Goal: Task Accomplishment & Management: Use online tool/utility

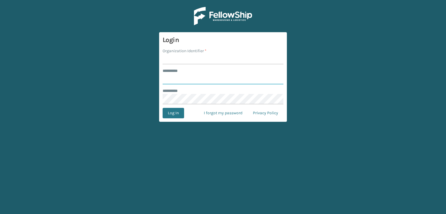
type input "***"
click at [207, 62] on input "Organization Identifier *" at bounding box center [223, 59] width 121 height 10
click at [189, 58] on input "Organization Identifier *" at bounding box center [223, 59] width 121 height 10
type input "sleepgeekz warehouse"
click at [181, 116] on button "Log In" at bounding box center [173, 113] width 21 height 10
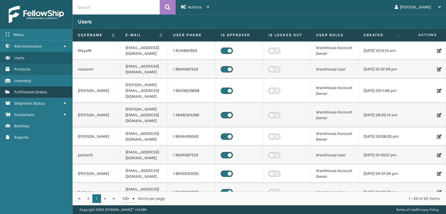
click at [59, 93] on link "Fulfillment Orders" at bounding box center [36, 92] width 72 height 11
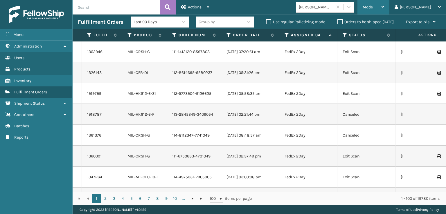
click at [384, 4] on div "Mode Regular Mode Picking Mode Labeling Mode Exit Scan Mode" at bounding box center [374, 7] width 32 height 15
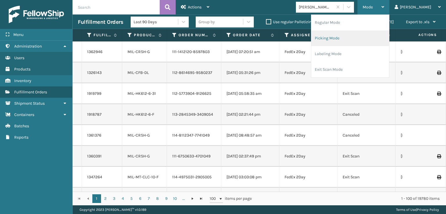
click at [357, 40] on li "Picking Mode" at bounding box center [350, 38] width 78 height 16
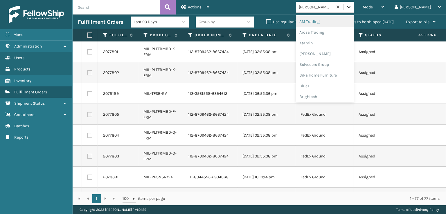
click at [354, 11] on div at bounding box center [349, 7] width 10 height 10
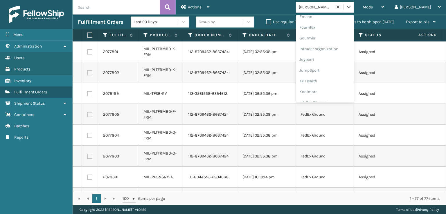
scroll to position [96, 0]
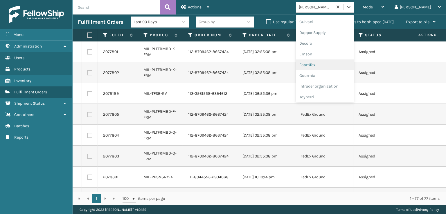
click at [340, 68] on div "FoamTex" at bounding box center [325, 65] width 58 height 11
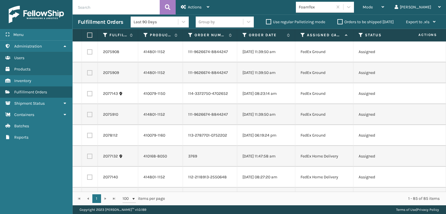
click at [89, 37] on label at bounding box center [88, 35] width 3 height 5
click at [87, 37] on input "checkbox" at bounding box center [87, 35] width 0 height 4
checkbox input "true"
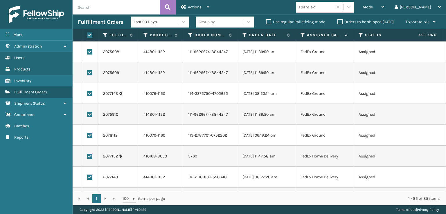
checkbox input "true"
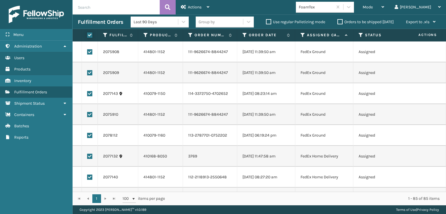
checkbox input "true"
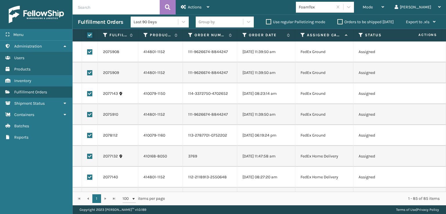
checkbox input "true"
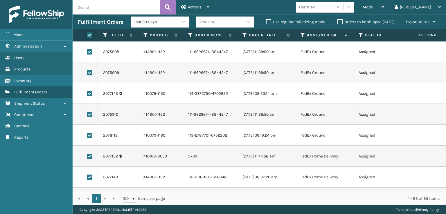
checkbox input "true"
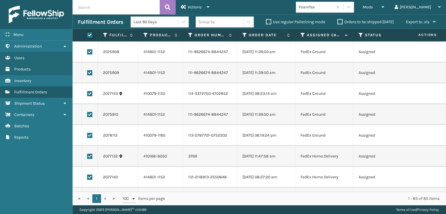
checkbox input "true"
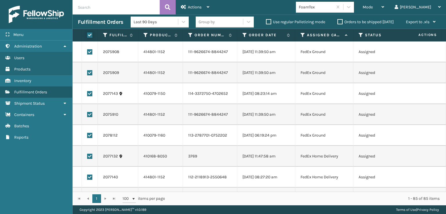
checkbox input "true"
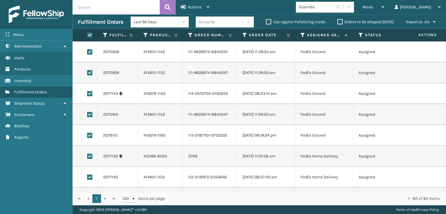
checkbox input "true"
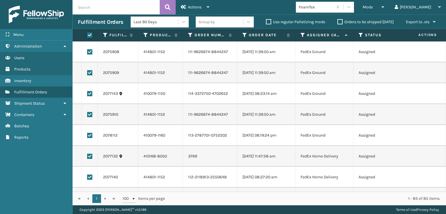
checkbox input "true"
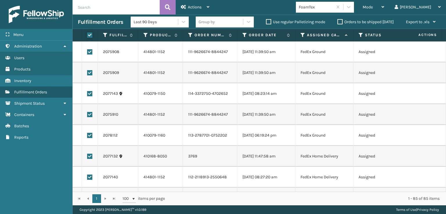
checkbox input "true"
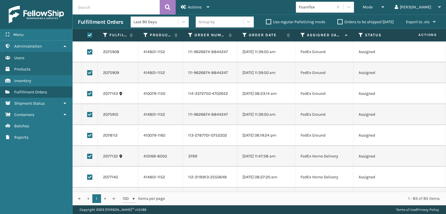
checkbox input "true"
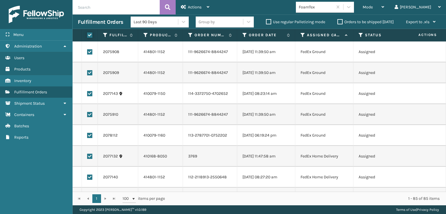
checkbox input "true"
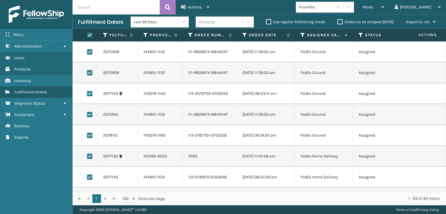
checkbox input "true"
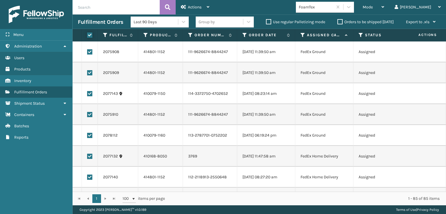
checkbox input "true"
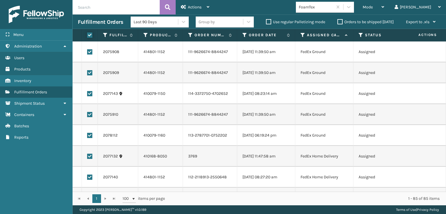
checkbox input "true"
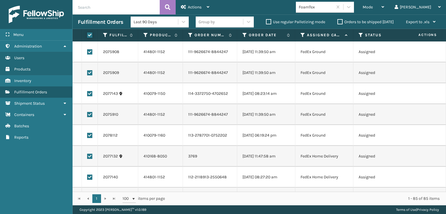
checkbox input "true"
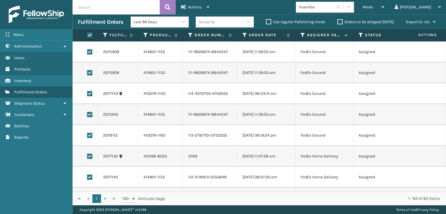
checkbox input "true"
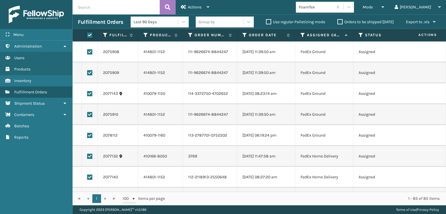
checkbox input "true"
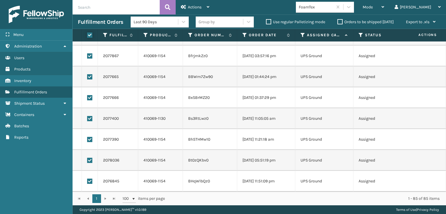
scroll to position [1631, 0]
click at [88, 179] on label at bounding box center [89, 181] width 5 height 5
click at [87, 179] on input "checkbox" at bounding box center [87, 181] width 0 height 4
checkbox input "false"
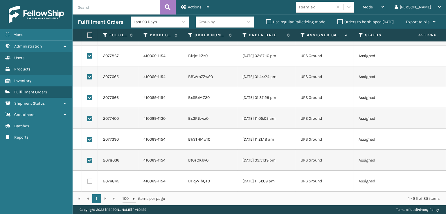
click at [91, 158] on label at bounding box center [89, 160] width 5 height 5
click at [87, 158] on input "checkbox" at bounding box center [87, 160] width 0 height 4
checkbox input "false"
drag, startPoint x: 91, startPoint y: 134, endPoint x: 89, endPoint y: 116, distance: 17.5
click at [91, 137] on label at bounding box center [89, 139] width 5 height 5
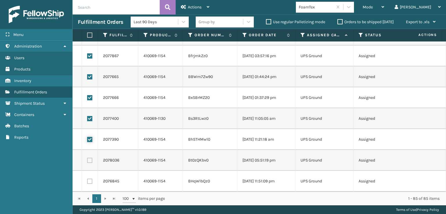
click at [87, 137] on input "checkbox" at bounding box center [87, 139] width 0 height 4
checkbox input "false"
click at [86, 116] on td at bounding box center [90, 118] width 16 height 21
drag, startPoint x: 89, startPoint y: 113, endPoint x: 96, endPoint y: 87, distance: 26.7
click at [89, 116] on label at bounding box center [89, 118] width 5 height 5
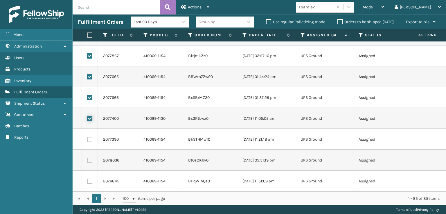
click at [87, 116] on input "checkbox" at bounding box center [87, 118] width 0 height 4
checkbox input "false"
click at [91, 95] on label at bounding box center [89, 97] width 5 height 5
click at [87, 95] on input "checkbox" at bounding box center [87, 97] width 0 height 4
checkbox input "false"
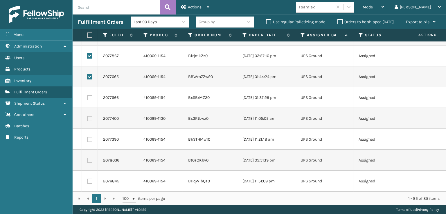
click at [90, 76] on td at bounding box center [90, 77] width 16 height 21
click at [93, 68] on td at bounding box center [90, 77] width 16 height 21
click at [89, 74] on label at bounding box center [89, 76] width 5 height 5
click at [87, 74] on input "checkbox" at bounding box center [87, 76] width 0 height 4
checkbox input "false"
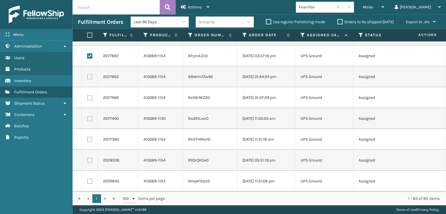
click at [90, 53] on label at bounding box center [89, 55] width 5 height 5
click at [87, 53] on input "checkbox" at bounding box center [87, 55] width 0 height 4
checkbox input "false"
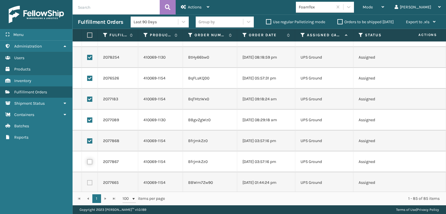
scroll to position [1515, 0]
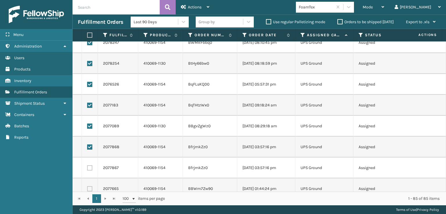
click at [89, 147] on label at bounding box center [89, 147] width 5 height 5
click at [87, 147] on input "checkbox" at bounding box center [87, 147] width 0 height 4
checkbox input "false"
click at [89, 124] on label at bounding box center [89, 126] width 5 height 5
click at [87, 124] on input "checkbox" at bounding box center [87, 126] width 0 height 4
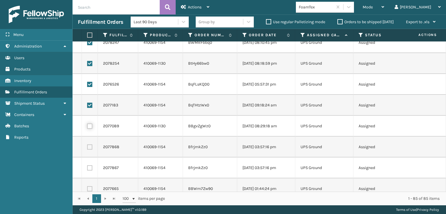
checkbox input "false"
click at [88, 104] on label at bounding box center [89, 105] width 5 height 5
click at [87, 104] on input "checkbox" at bounding box center [87, 105] width 0 height 4
checkbox input "false"
click at [90, 85] on label at bounding box center [89, 84] width 5 height 5
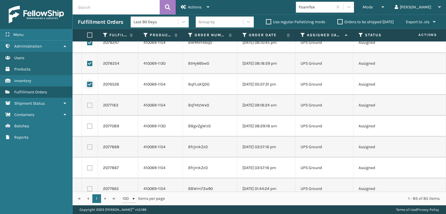
click at [87, 85] on input "checkbox" at bounding box center [87, 84] width 0 height 4
checkbox input "false"
click at [90, 59] on td at bounding box center [90, 63] width 16 height 21
click at [90, 44] on label at bounding box center [89, 42] width 5 height 5
click at [87, 44] on input "checkbox" at bounding box center [87, 42] width 0 height 4
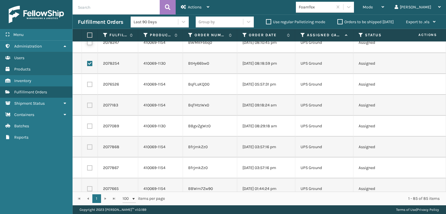
checkbox input "false"
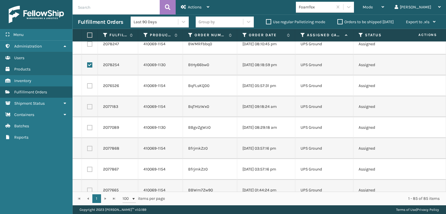
click at [88, 67] on label at bounding box center [89, 64] width 5 height 5
click at [87, 66] on input "checkbox" at bounding box center [87, 64] width 0 height 4
checkbox input "false"
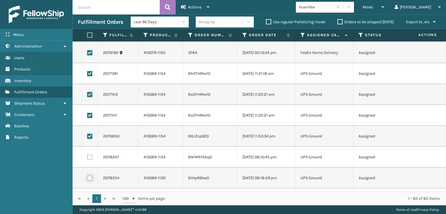
scroll to position [1397, 0]
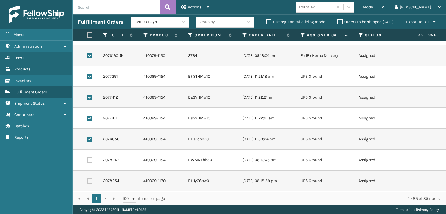
drag, startPoint x: 89, startPoint y: 139, endPoint x: 87, endPoint y: 122, distance: 16.8
click at [89, 139] on label at bounding box center [89, 139] width 5 height 5
click at [87, 139] on input "checkbox" at bounding box center [87, 139] width 0 height 4
checkbox input "false"
click at [89, 116] on label at bounding box center [89, 118] width 5 height 5
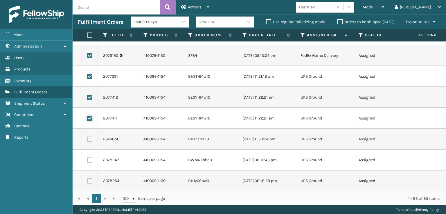
click at [87, 116] on input "checkbox" at bounding box center [87, 118] width 0 height 4
checkbox input "false"
click at [89, 96] on label at bounding box center [89, 97] width 5 height 5
click at [87, 96] on input "checkbox" at bounding box center [87, 97] width 0 height 4
checkbox input "false"
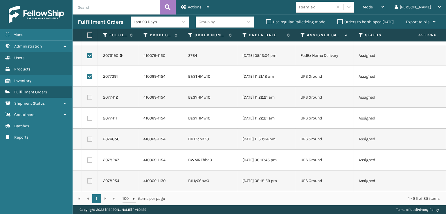
click at [91, 78] on label at bounding box center [89, 76] width 5 height 5
click at [87, 78] on input "checkbox" at bounding box center [87, 76] width 0 height 4
checkbox input "false"
click at [189, 1] on div "Actions" at bounding box center [195, 7] width 28 height 15
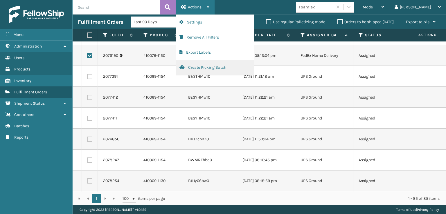
click at [213, 66] on button "Create Picking Batch" at bounding box center [215, 67] width 78 height 15
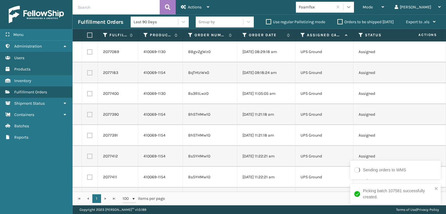
click at [352, 5] on icon at bounding box center [349, 7] width 6 height 6
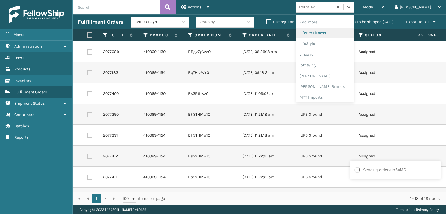
scroll to position [213, 0]
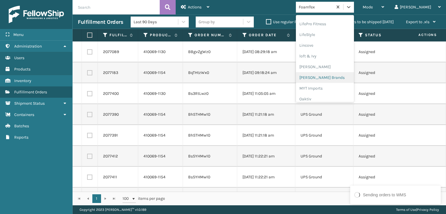
click at [347, 74] on div "[PERSON_NAME] Brands" at bounding box center [325, 77] width 58 height 11
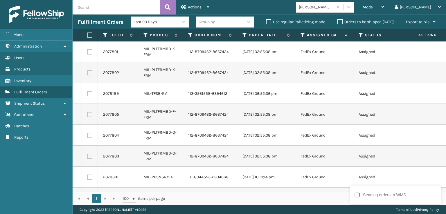
click at [91, 34] on label at bounding box center [88, 35] width 3 height 5
click at [87, 34] on input "checkbox" at bounding box center [87, 35] width 0 height 4
checkbox input "true"
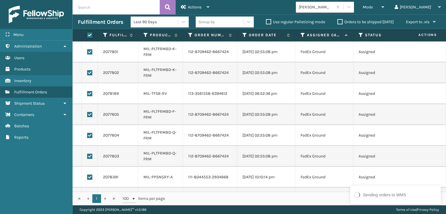
checkbox input "true"
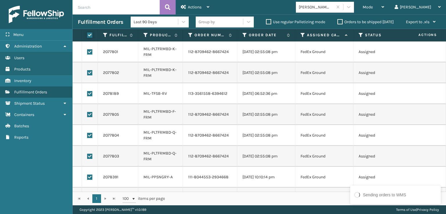
checkbox input "true"
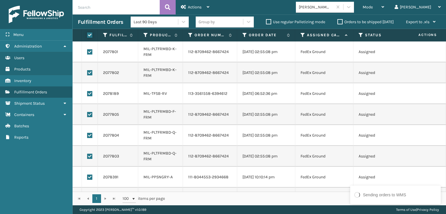
checkbox input "true"
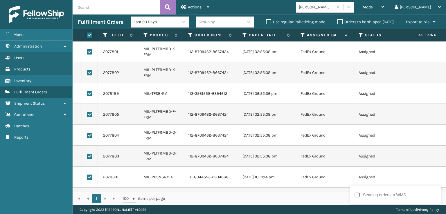
checkbox input "true"
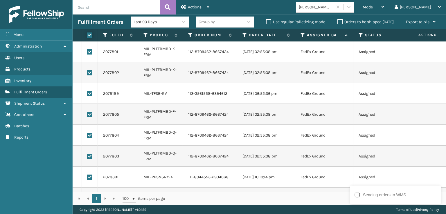
checkbox input "true"
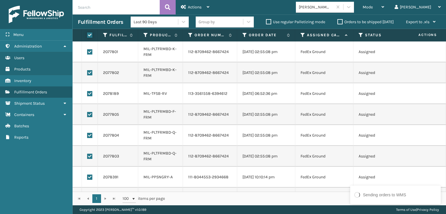
checkbox input "true"
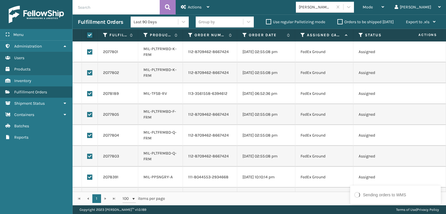
checkbox input "true"
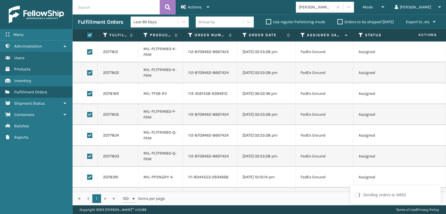
checkbox input "true"
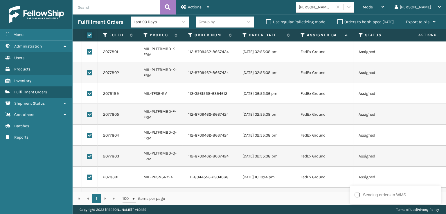
checkbox input "true"
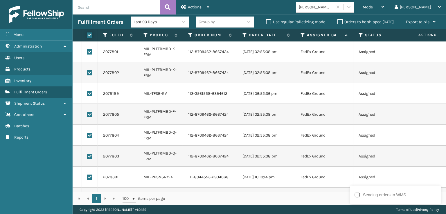
checkbox input "true"
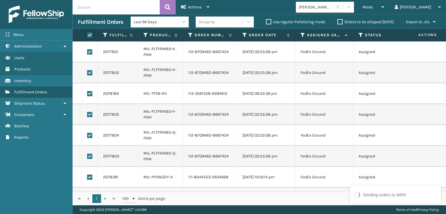
checkbox input "true"
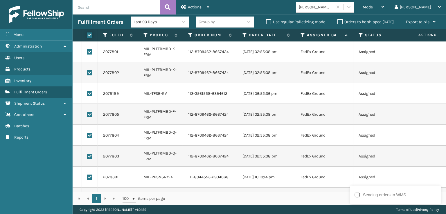
checkbox input "true"
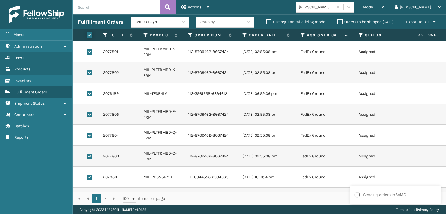
checkbox input "true"
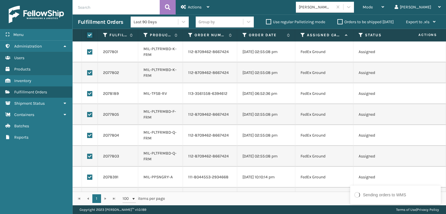
checkbox input "true"
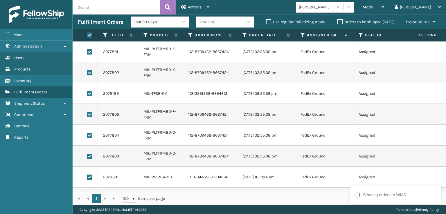
checkbox input "true"
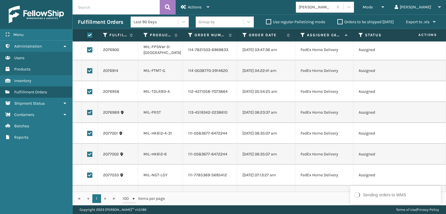
scroll to position [1464, 0]
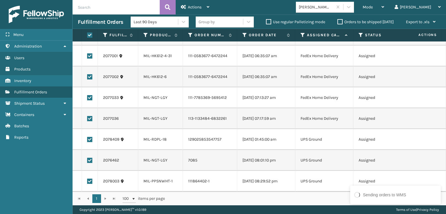
click at [88, 179] on label at bounding box center [89, 181] width 5 height 5
click at [87, 179] on input "checkbox" at bounding box center [87, 181] width 0 height 4
checkbox input "false"
click at [89, 158] on label at bounding box center [89, 160] width 5 height 5
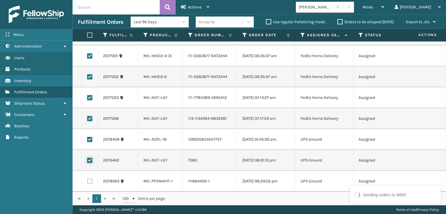
click at [87, 158] on input "checkbox" at bounding box center [87, 160] width 0 height 4
checkbox input "false"
click at [89, 137] on label at bounding box center [89, 139] width 5 height 5
click at [87, 137] on input "checkbox" at bounding box center [87, 139] width 0 height 4
checkbox input "false"
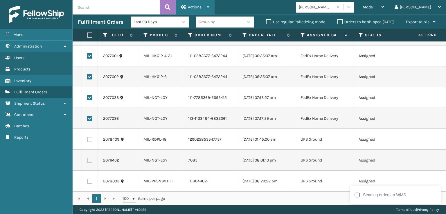
click at [194, 4] on div "Actions" at bounding box center [195, 7] width 28 height 15
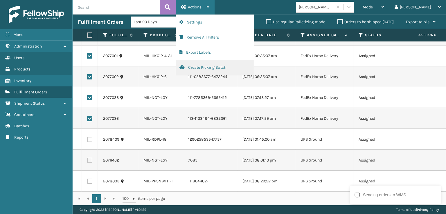
click at [204, 65] on button "Create Picking Batch" at bounding box center [215, 67] width 78 height 15
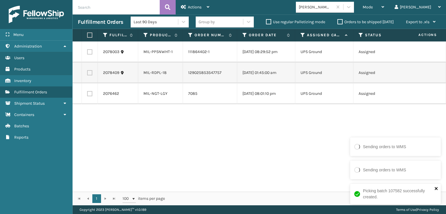
click at [436, 191] on icon "close" at bounding box center [437, 188] width 4 height 5
click at [354, 10] on div at bounding box center [349, 7] width 10 height 10
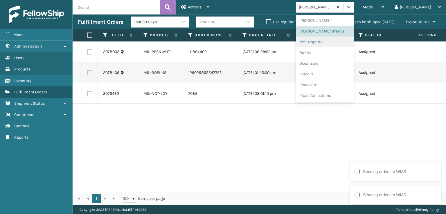
scroll to position [291, 0]
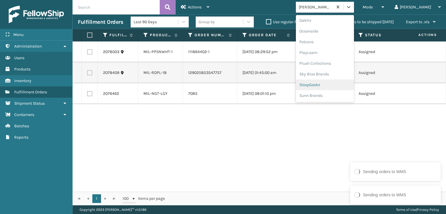
click at [346, 85] on div "SleepGeekz" at bounding box center [325, 85] width 58 height 11
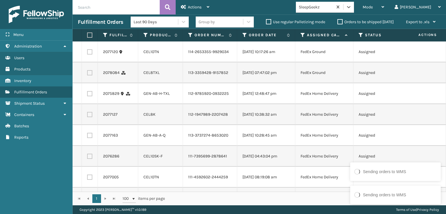
click at [88, 55] on label at bounding box center [89, 51] width 5 height 5
click at [87, 53] on input "checkbox" at bounding box center [87, 51] width 0 height 4
checkbox input "true"
click at [90, 76] on label at bounding box center [89, 72] width 5 height 5
click at [87, 74] on input "checkbox" at bounding box center [87, 72] width 0 height 4
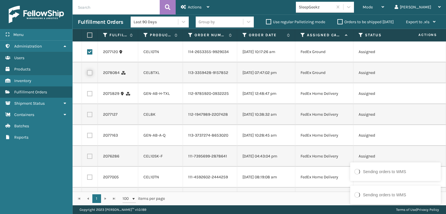
checkbox input "true"
click at [89, 96] on label at bounding box center [89, 93] width 5 height 5
click at [87, 95] on input "checkbox" at bounding box center [87, 93] width 0 height 4
checkbox input "true"
click at [88, 124] on td at bounding box center [90, 114] width 16 height 21
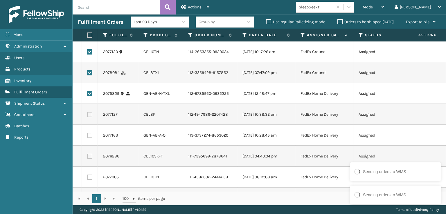
click at [87, 125] on td at bounding box center [90, 114] width 16 height 21
click at [90, 117] on label at bounding box center [89, 114] width 5 height 5
click at [87, 116] on input "checkbox" at bounding box center [87, 114] width 0 height 4
checkbox input "true"
click at [90, 138] on label at bounding box center [89, 135] width 5 height 5
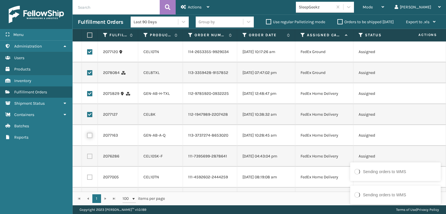
click at [87, 137] on input "checkbox" at bounding box center [87, 135] width 0 height 4
checkbox input "true"
click at [91, 159] on label at bounding box center [89, 156] width 5 height 5
click at [87, 158] on input "checkbox" at bounding box center [87, 156] width 0 height 4
checkbox input "true"
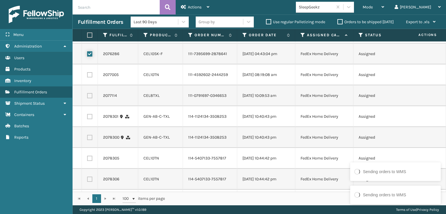
scroll to position [145, 0]
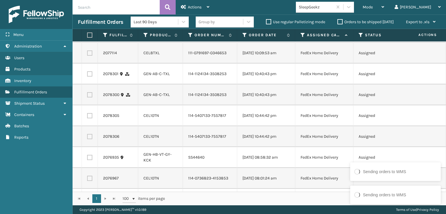
click at [88, 35] on label at bounding box center [89, 32] width 5 height 5
click at [87, 33] on input "checkbox" at bounding box center [87, 32] width 0 height 4
checkbox input "true"
click at [89, 56] on label at bounding box center [89, 53] width 5 height 5
click at [87, 54] on input "checkbox" at bounding box center [87, 53] width 0 height 4
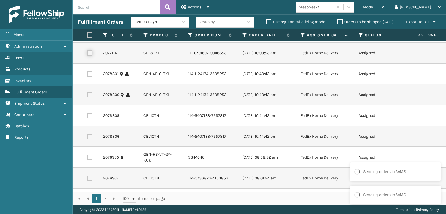
checkbox input "true"
click at [88, 77] on label at bounding box center [89, 73] width 5 height 5
click at [87, 75] on input "checkbox" at bounding box center [87, 73] width 0 height 4
checkbox input "true"
click at [91, 98] on label at bounding box center [89, 94] width 5 height 5
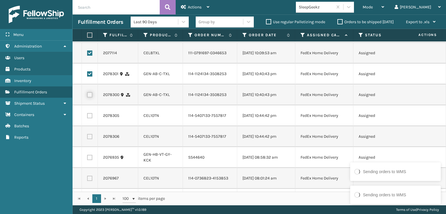
click at [87, 96] on input "checkbox" at bounding box center [87, 94] width 0 height 4
checkbox input "true"
click at [85, 126] on td at bounding box center [90, 115] width 16 height 21
click at [87, 119] on label at bounding box center [89, 115] width 5 height 5
click at [87, 117] on input "checkbox" at bounding box center [87, 115] width 0 height 4
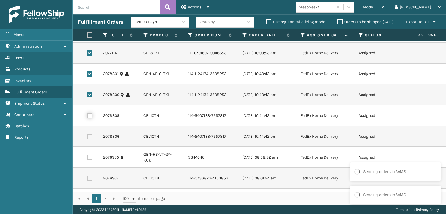
checkbox input "true"
click at [92, 139] on label at bounding box center [89, 136] width 5 height 5
click at [87, 138] on input "checkbox" at bounding box center [87, 136] width 0 height 4
checkbox input "true"
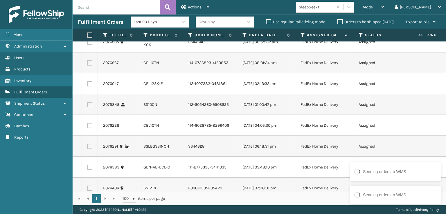
scroll to position [261, 0]
click at [88, 44] on label at bounding box center [89, 41] width 5 height 5
click at [87, 43] on input "checkbox" at bounding box center [87, 41] width 0 height 4
checkbox input "true"
click at [89, 65] on label at bounding box center [89, 62] width 5 height 5
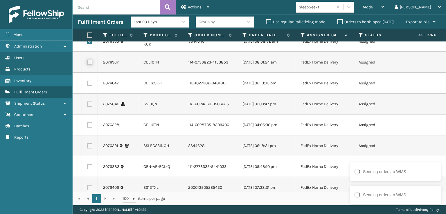
click at [87, 64] on input "checkbox" at bounding box center [87, 62] width 0 height 4
checkbox input "true"
click at [89, 86] on label at bounding box center [89, 83] width 5 height 5
click at [87, 85] on input "checkbox" at bounding box center [87, 83] width 0 height 4
click at [89, 107] on label at bounding box center [89, 104] width 5 height 5
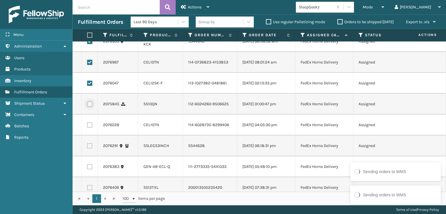
click at [87, 105] on input "checkbox" at bounding box center [87, 104] width 0 height 4
click at [89, 128] on label at bounding box center [89, 125] width 5 height 5
click at [87, 126] on input "checkbox" at bounding box center [87, 125] width 0 height 4
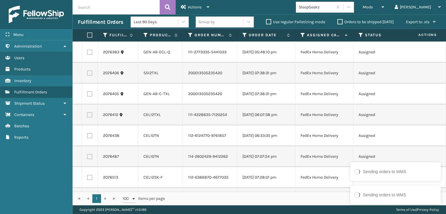
scroll to position [378, 0]
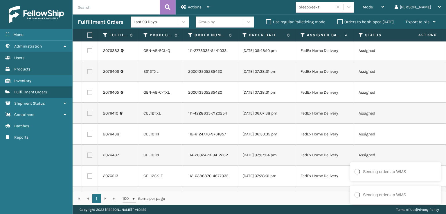
click at [89, 53] on label at bounding box center [89, 50] width 5 height 5
click at [87, 52] on input "checkbox" at bounding box center [87, 50] width 0 height 4
click at [90, 74] on label at bounding box center [89, 71] width 5 height 5
click at [87, 73] on input "checkbox" at bounding box center [87, 71] width 0 height 4
click at [90, 95] on label at bounding box center [89, 92] width 5 height 5
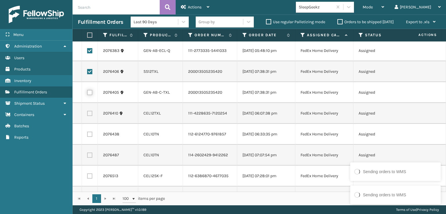
click at [87, 94] on input "checkbox" at bounding box center [87, 92] width 0 height 4
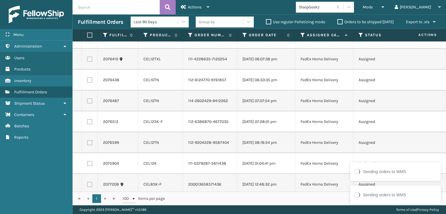
scroll to position [436, 0]
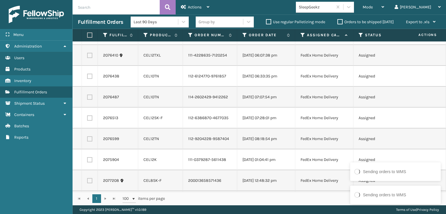
click at [89, 58] on label at bounding box center [89, 55] width 5 height 5
click at [87, 57] on input "checkbox" at bounding box center [87, 55] width 0 height 4
click at [89, 79] on label at bounding box center [89, 76] width 5 height 5
click at [87, 78] on input "checkbox" at bounding box center [87, 76] width 0 height 4
click at [90, 108] on td at bounding box center [90, 97] width 16 height 21
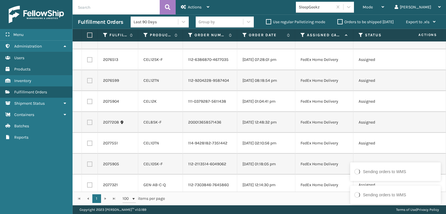
scroll to position [494, 0]
click at [89, 42] on label at bounding box center [89, 39] width 5 height 5
click at [87, 40] on input "checkbox" at bounding box center [87, 39] width 0 height 4
click at [89, 63] on label at bounding box center [89, 60] width 5 height 5
click at [87, 61] on input "checkbox" at bounding box center [87, 60] width 0 height 4
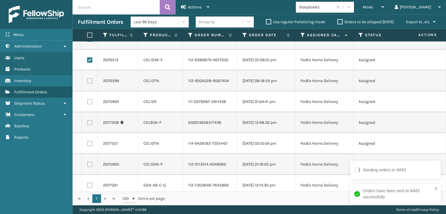
click at [89, 84] on label at bounding box center [89, 80] width 5 height 5
click at [87, 82] on input "checkbox" at bounding box center [87, 80] width 0 height 4
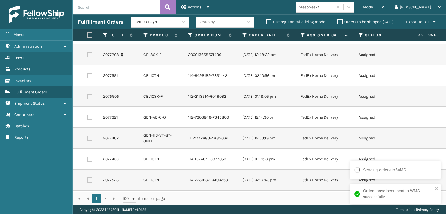
scroll to position [581, 0]
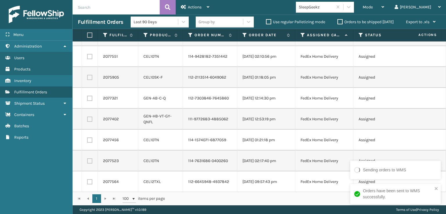
click at [89, 17] on label at bounding box center [89, 14] width 5 height 5
click at [87, 16] on input "checkbox" at bounding box center [87, 14] width 0 height 4
click at [90, 38] on label at bounding box center [89, 35] width 5 height 5
click at [87, 37] on input "checkbox" at bounding box center [87, 35] width 0 height 4
click at [91, 59] on label at bounding box center [89, 56] width 5 height 5
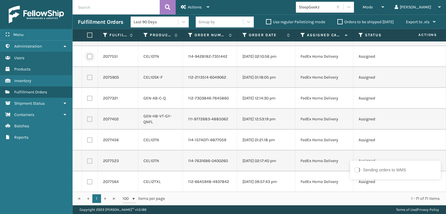
click at [87, 58] on input "checkbox" at bounding box center [87, 56] width 0 height 4
click at [91, 80] on label at bounding box center [89, 77] width 5 height 5
click at [87, 79] on input "checkbox" at bounding box center [87, 77] width 0 height 4
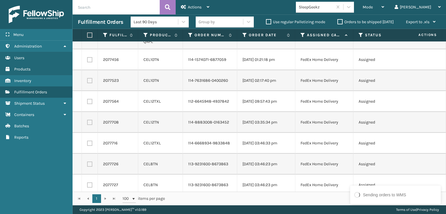
scroll to position [668, 0]
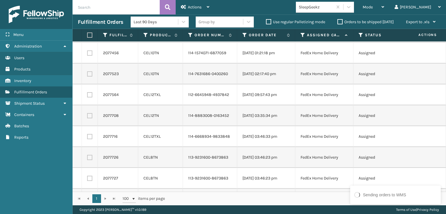
click at [88, 14] on label at bounding box center [89, 11] width 5 height 5
click at [87, 12] on input "checkbox" at bounding box center [87, 11] width 0 height 4
click at [90, 35] on label at bounding box center [89, 32] width 5 height 5
click at [87, 33] on input "checkbox" at bounding box center [87, 32] width 0 height 4
click at [90, 56] on label at bounding box center [89, 53] width 5 height 5
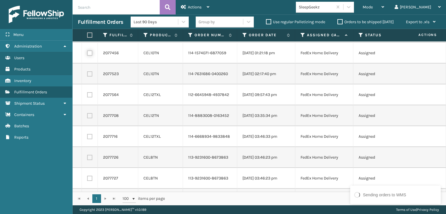
click at [87, 54] on input "checkbox" at bounding box center [87, 53] width 0 height 4
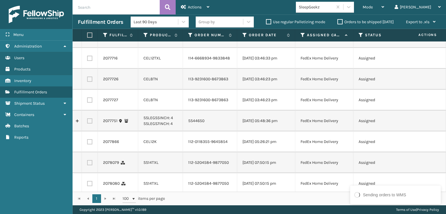
scroll to position [755, 0]
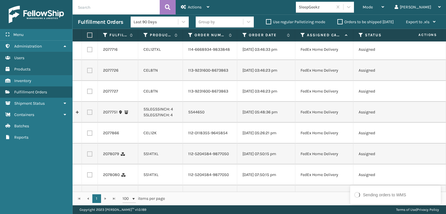
click at [89, 18] on td at bounding box center [90, 7] width 16 height 21
click at [89, 10] on label at bounding box center [89, 7] width 5 height 5
click at [87, 9] on input "checkbox" at bounding box center [87, 7] width 0 height 4
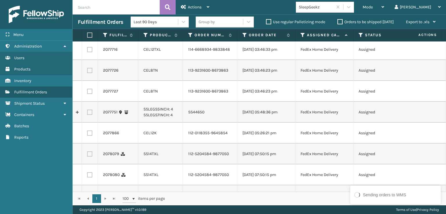
click at [90, 31] on label at bounding box center [89, 28] width 5 height 5
click at [87, 30] on input "checkbox" at bounding box center [87, 28] width 0 height 4
click at [92, 60] on td at bounding box center [90, 49] width 16 height 21
click at [91, 52] on label at bounding box center [89, 49] width 5 height 5
click at [87, 51] on input "checkbox" at bounding box center [87, 49] width 0 height 4
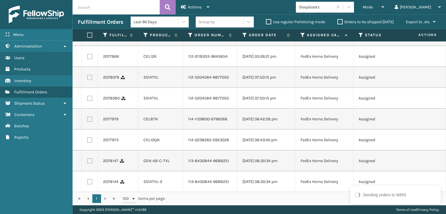
scroll to position [842, 0]
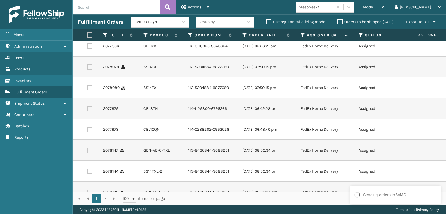
click at [90, 15] on td at bounding box center [90, 4] width 16 height 21
click at [90, 7] on label at bounding box center [89, 4] width 5 height 5
click at [87, 6] on input "checkbox" at bounding box center [87, 4] width 0 height 4
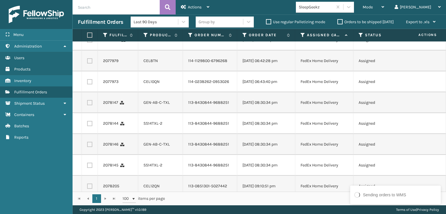
scroll to position [900, 0]
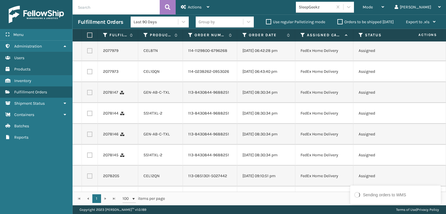
click at [91, 12] on label at bounding box center [89, 8] width 5 height 5
click at [87, 10] on input "checkbox" at bounding box center [87, 8] width 0 height 4
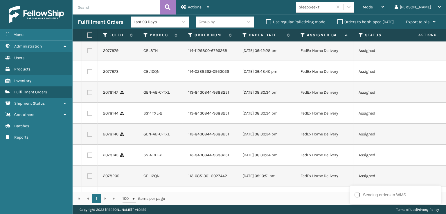
click at [92, 33] on label at bounding box center [89, 29] width 5 height 5
click at [87, 31] on input "checkbox" at bounding box center [87, 29] width 0 height 4
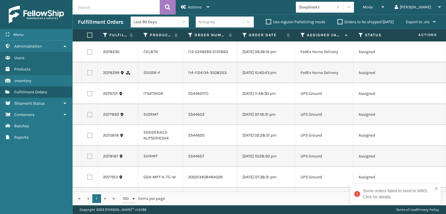
scroll to position [1017, 0]
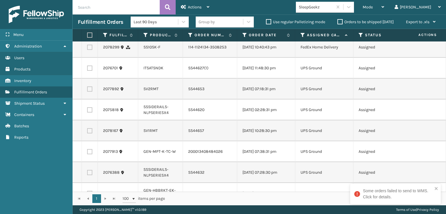
scroll to position [1075, 0]
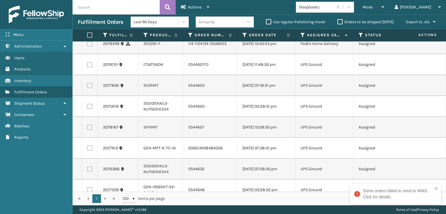
click at [89, 12] on td at bounding box center [90, 2] width 16 height 21
click at [89, 5] on label at bounding box center [89, 1] width 5 height 5
click at [87, 3] on input "checkbox" at bounding box center [87, 1] width 0 height 4
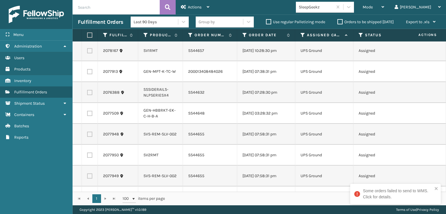
scroll to position [1162, 0]
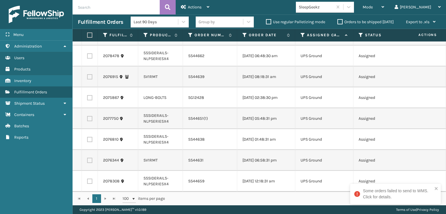
scroll to position [1520, 0]
click at [201, 7] on span "Actions" at bounding box center [195, 7] width 14 height 5
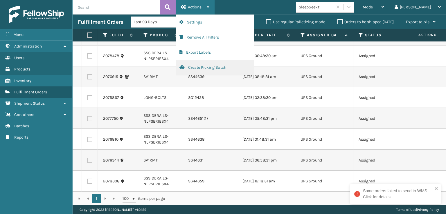
click at [215, 71] on button "Create Picking Batch" at bounding box center [215, 67] width 78 height 15
